Goal: Task Accomplishment & Management: Manage account settings

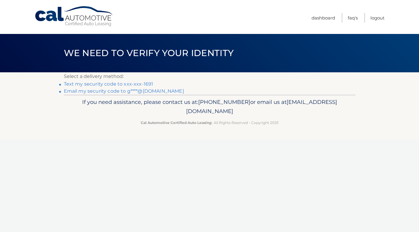
click at [76, 85] on link "Text my security code to xxx-xxx-1691" at bounding box center [109, 84] width 90 height 6
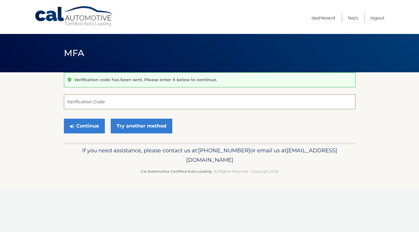
click at [74, 103] on input "Verification Code" at bounding box center [210, 101] width 292 height 15
type input "530797"
click at [76, 124] on button "Continue" at bounding box center [84, 126] width 41 height 15
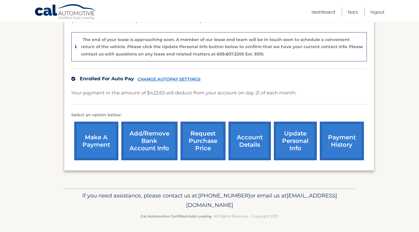
scroll to position [138, 0]
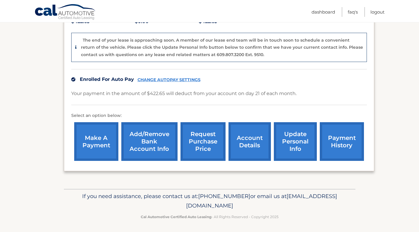
click at [255, 141] on link "account details" at bounding box center [250, 141] width 42 height 39
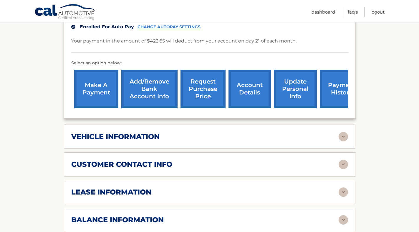
scroll to position [215, 0]
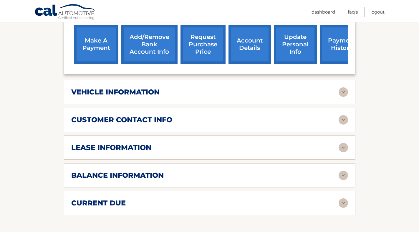
click at [343, 90] on img at bounding box center [343, 91] width 9 height 9
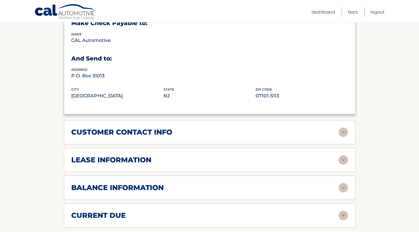
scroll to position [345, 0]
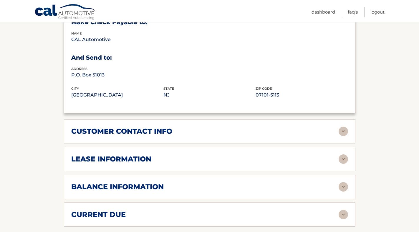
click at [341, 158] on img at bounding box center [343, 158] width 9 height 9
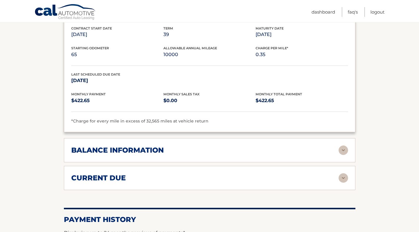
scroll to position [493, 0]
click at [345, 147] on img at bounding box center [343, 149] width 9 height 9
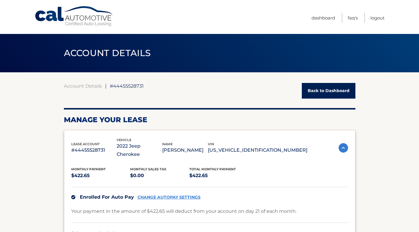
scroll to position [0, 0]
click at [380, 14] on link "Logout" at bounding box center [378, 18] width 14 height 10
